Goal: Check status: Check status

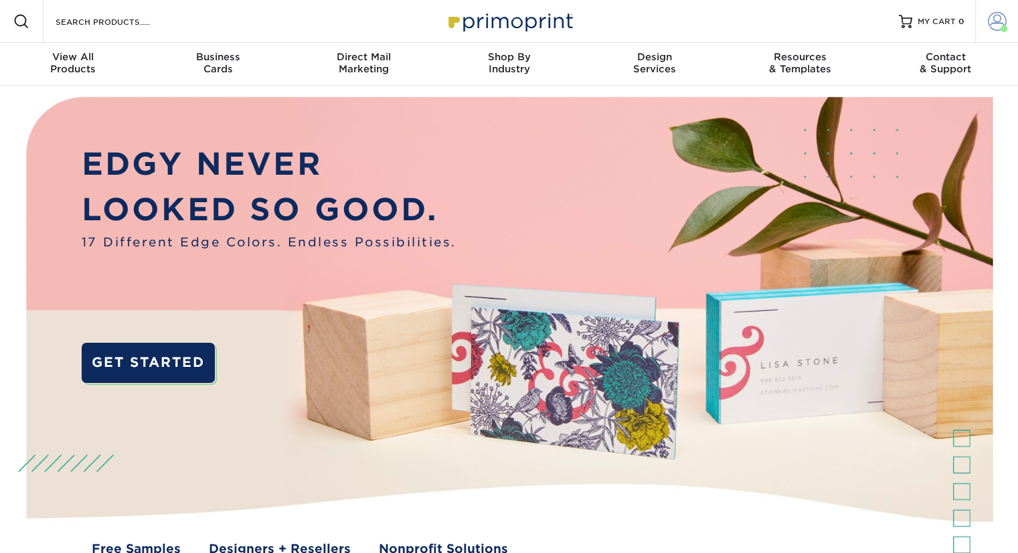
click at [1000, 27] on span at bounding box center [997, 21] width 19 height 19
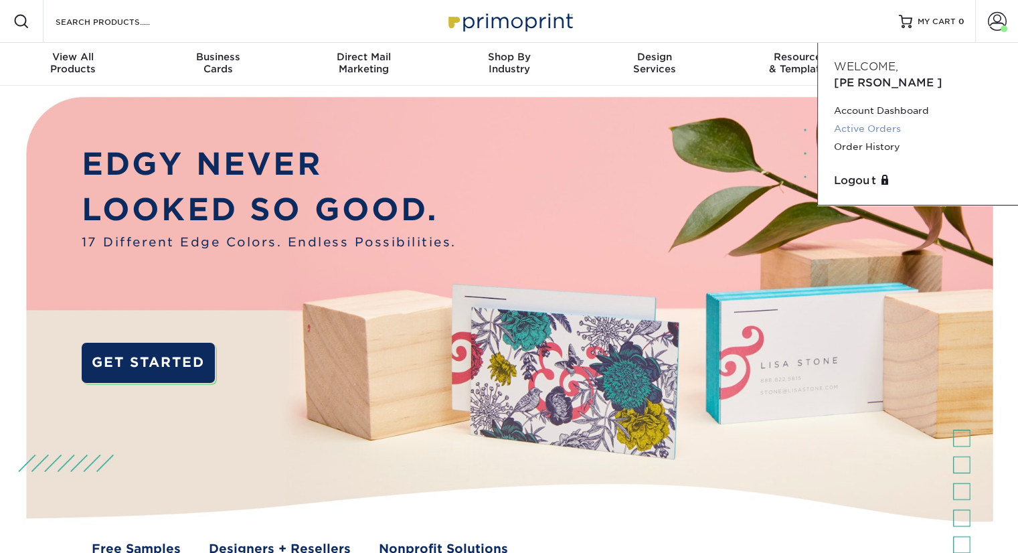
click at [886, 120] on link "Active Orders" at bounding box center [918, 129] width 168 height 18
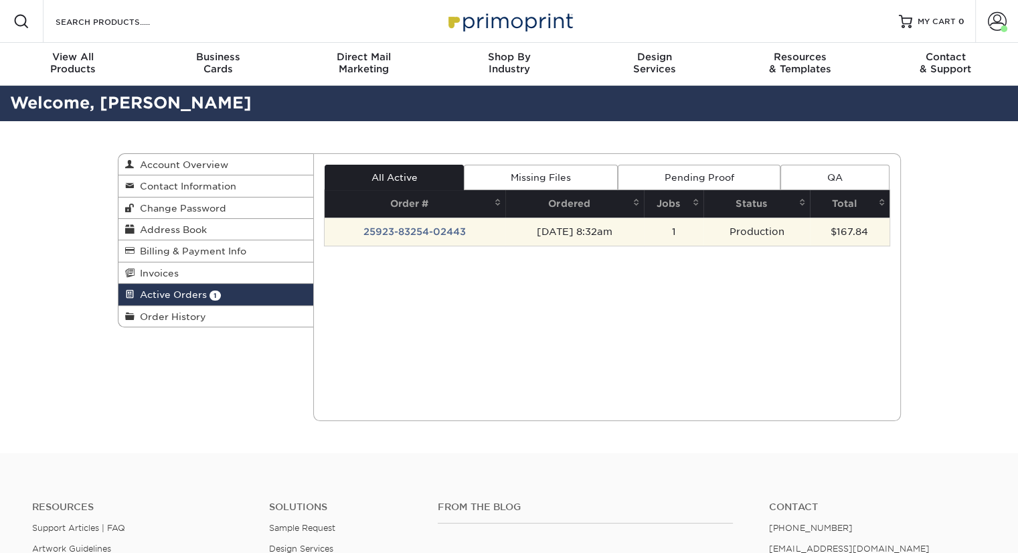
click at [440, 231] on td "25923-83254-02443" at bounding box center [415, 232] width 181 height 28
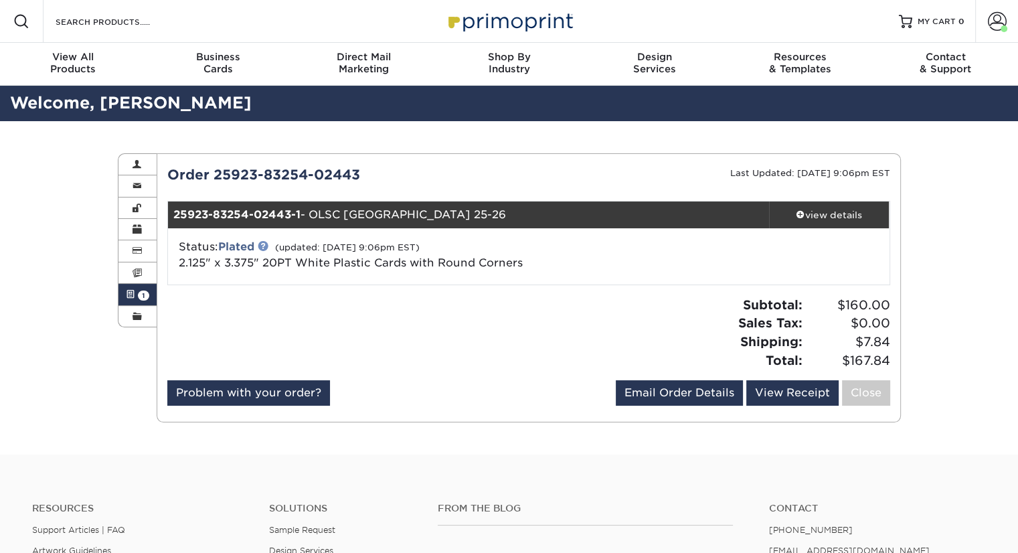
click at [264, 242] on link at bounding box center [263, 245] width 11 height 11
click at [839, 212] on div "view details" at bounding box center [829, 214] width 121 height 13
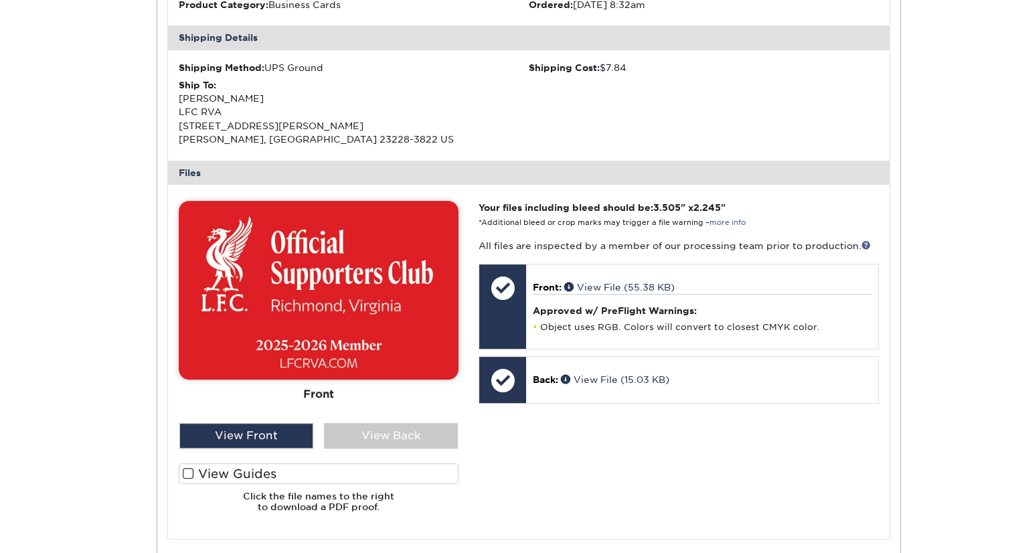
scroll to position [402, 0]
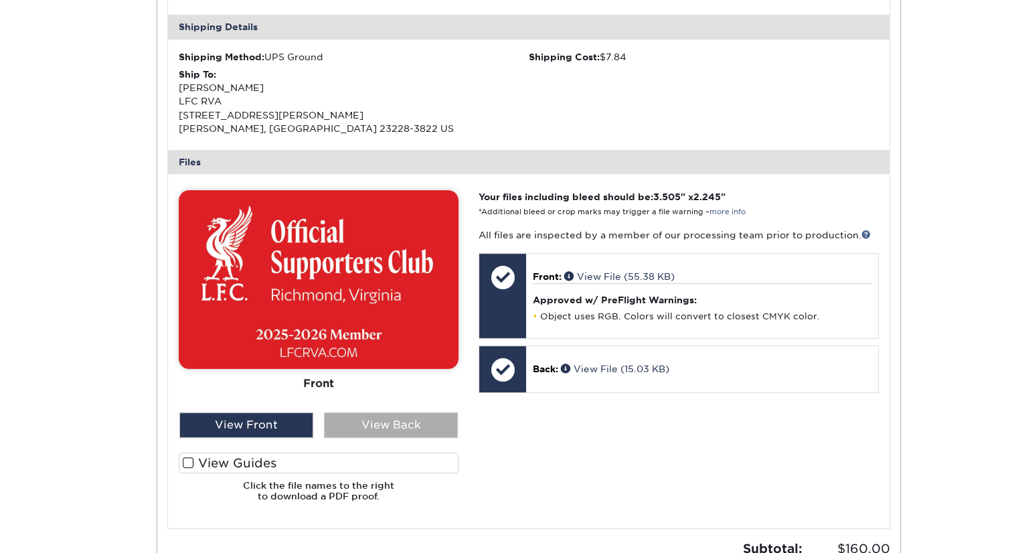
click at [412, 424] on div "View Back" at bounding box center [391, 424] width 134 height 25
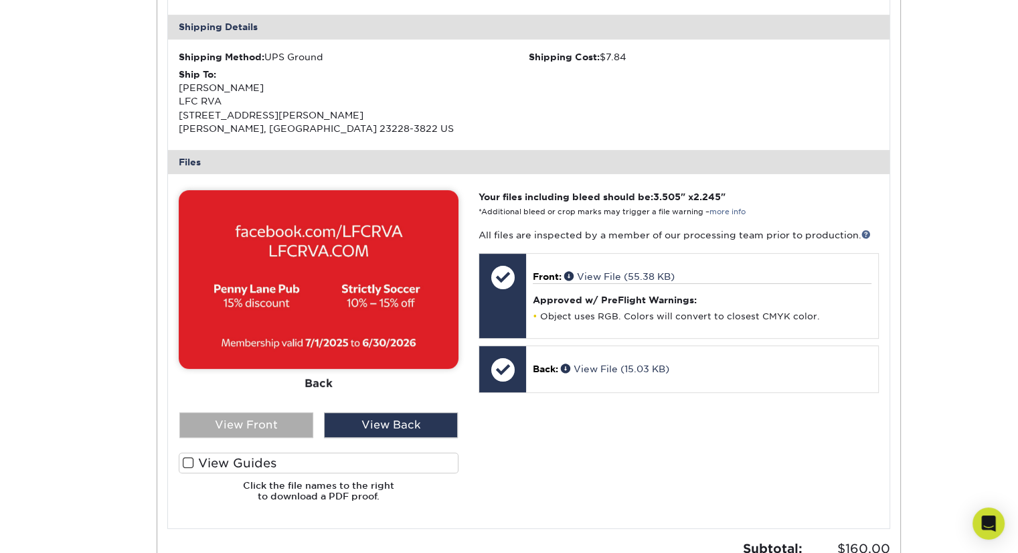
click at [281, 424] on div "View Front" at bounding box center [246, 424] width 134 height 25
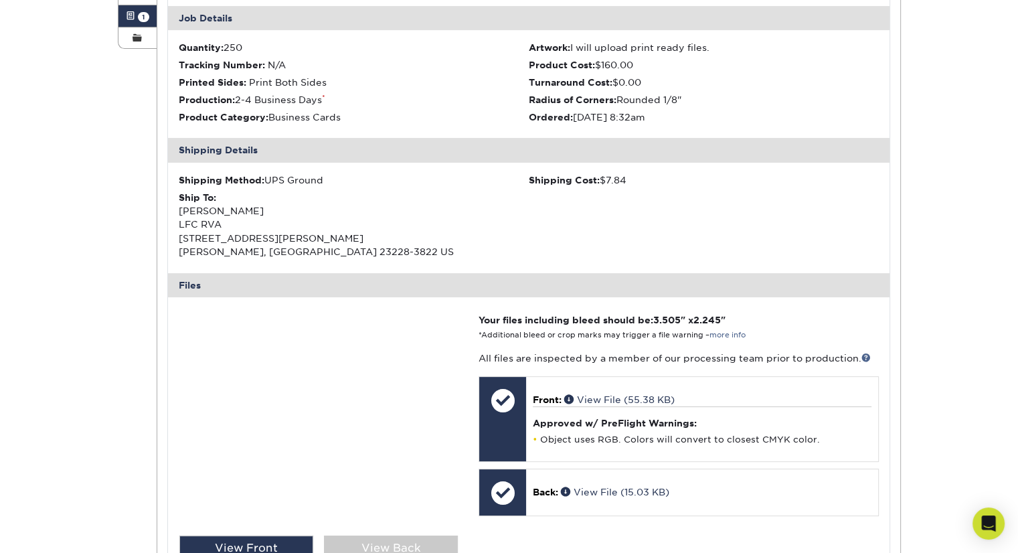
scroll to position [268, 0]
